Goal: Task Accomplishment & Management: Complete application form

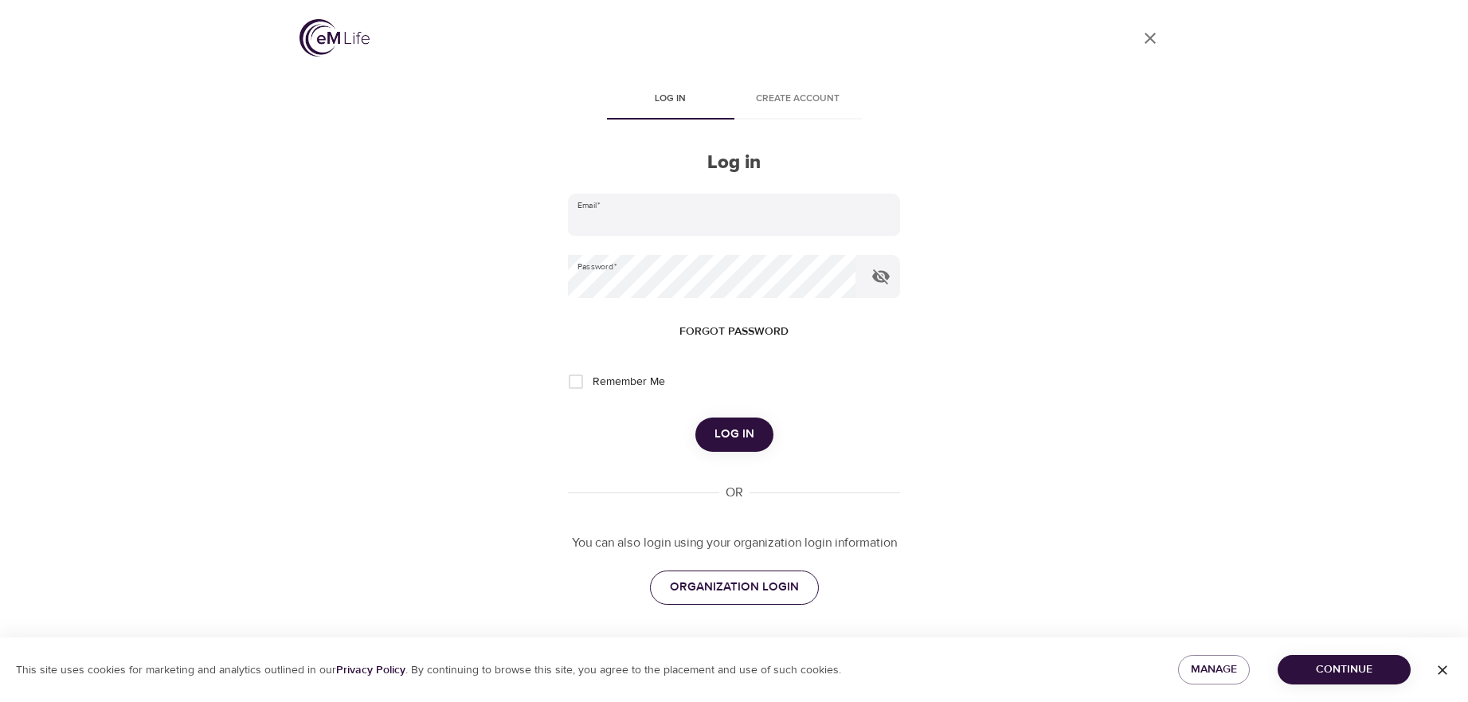
type input "[EMAIL_ADDRESS][DOMAIN_NAME]"
click at [762, 592] on span "ORGANIZATION LOGIN" at bounding box center [734, 587] width 129 height 21
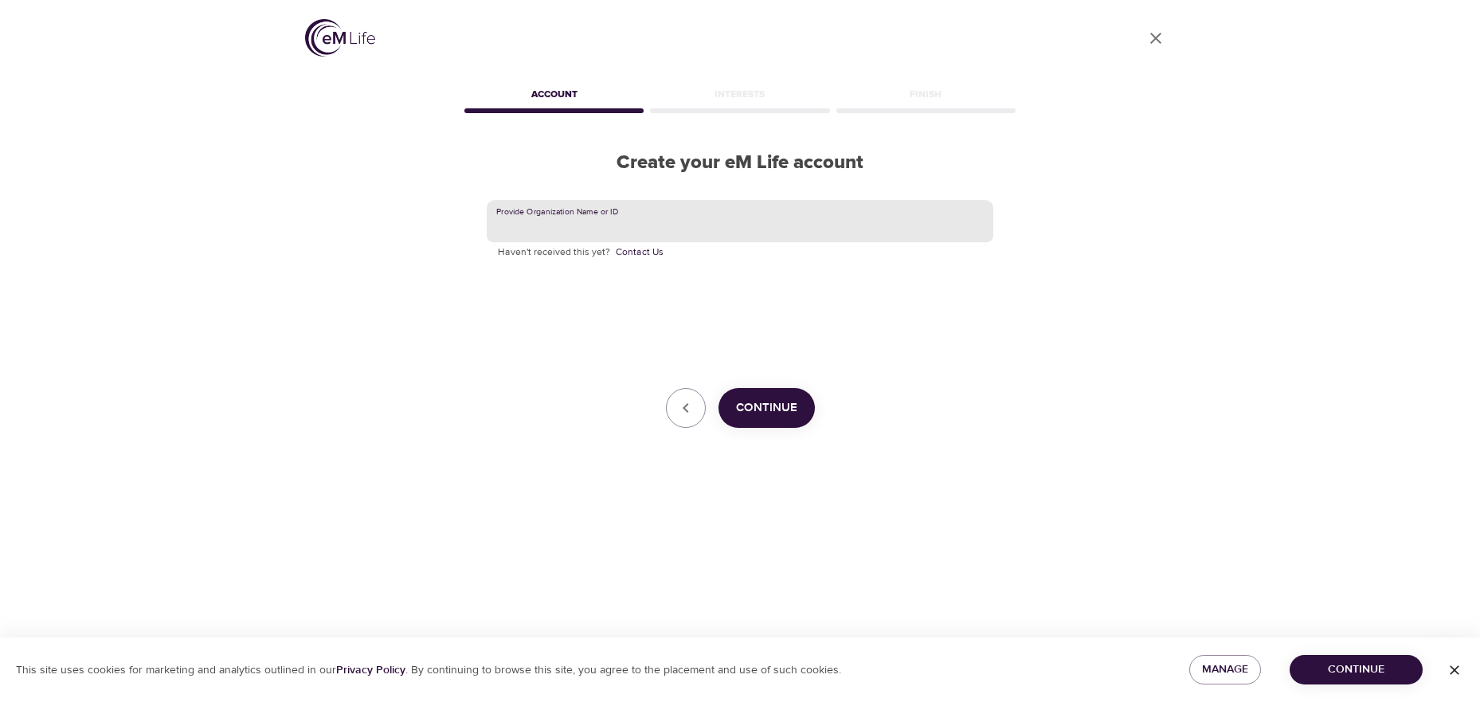
click at [651, 228] on input "text" at bounding box center [740, 221] width 506 height 43
type input "Portland High School"
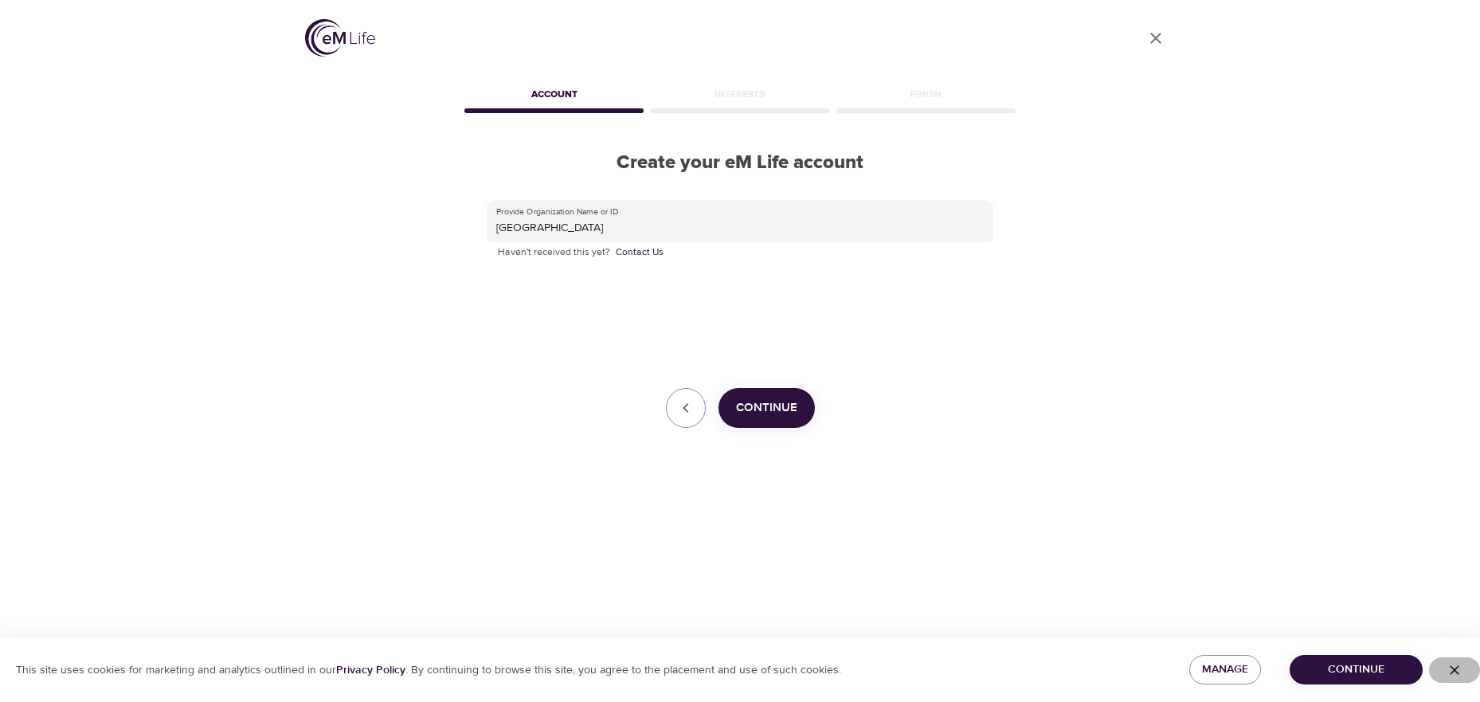
click at [1461, 668] on icon "button" at bounding box center [1454, 670] width 16 height 16
